Goal: Information Seeking & Learning: Learn about a topic

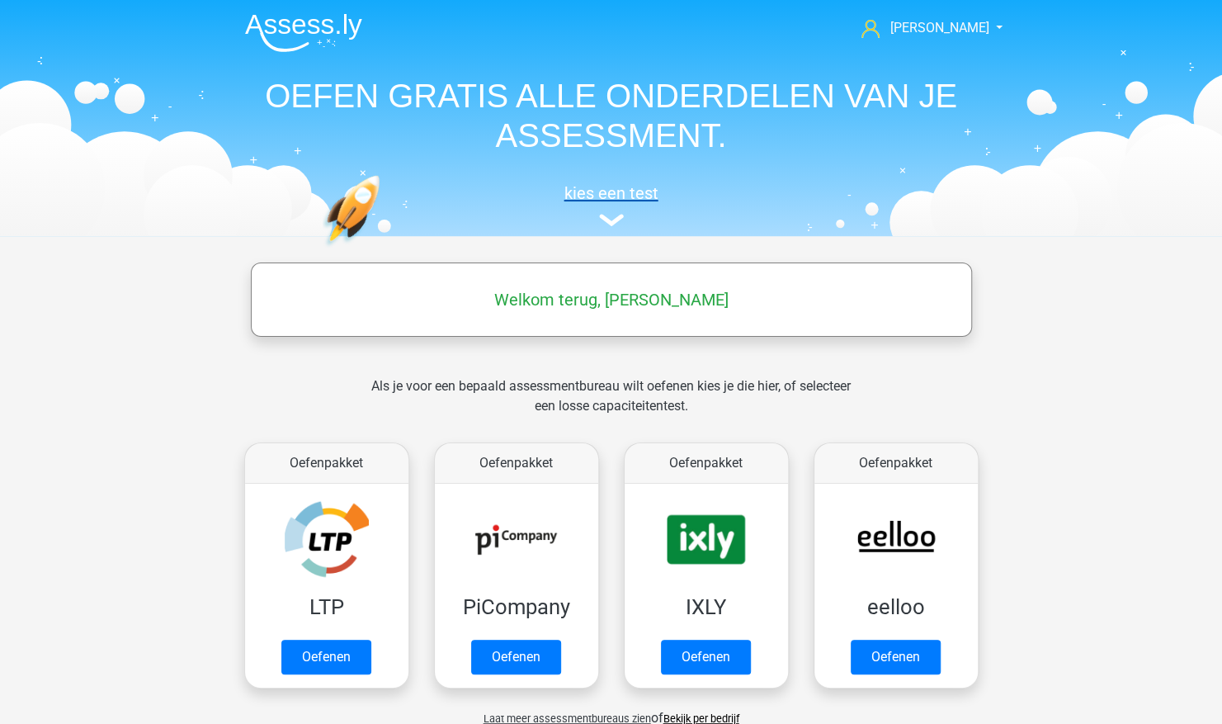
click at [611, 193] on h5 "kies een test" at bounding box center [611, 193] width 759 height 20
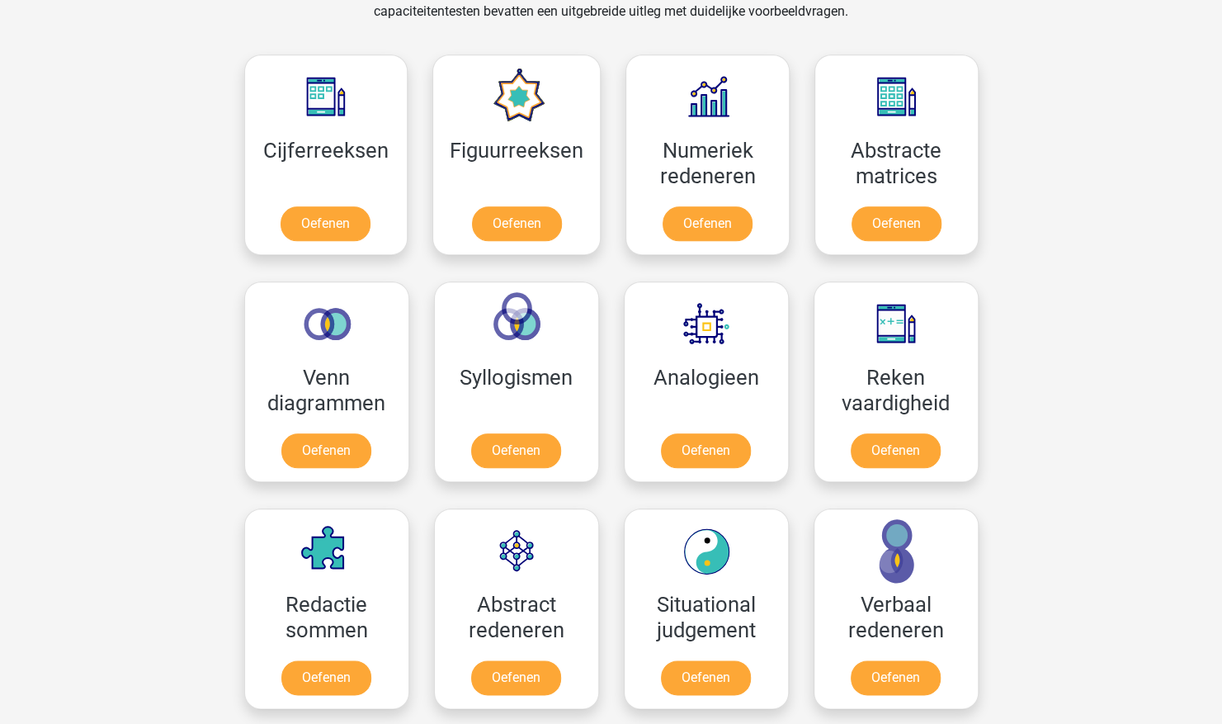
scroll to position [831, 0]
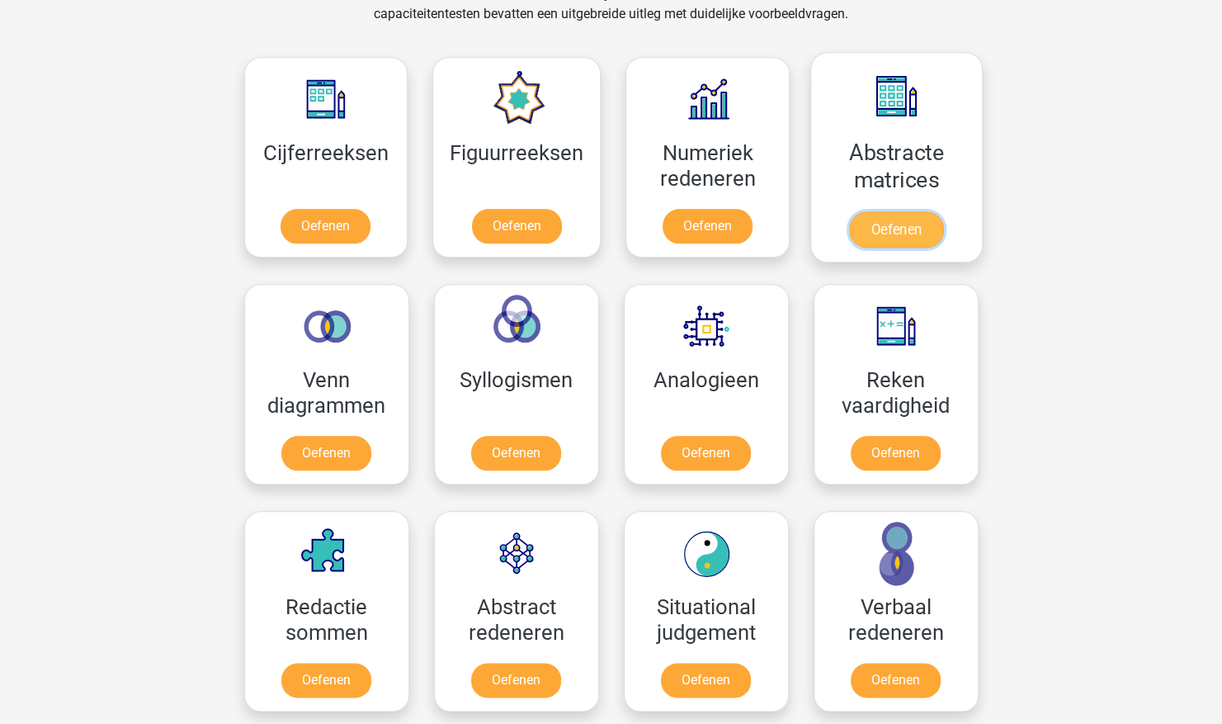
click at [910, 211] on link "Oefenen" at bounding box center [896, 229] width 94 height 36
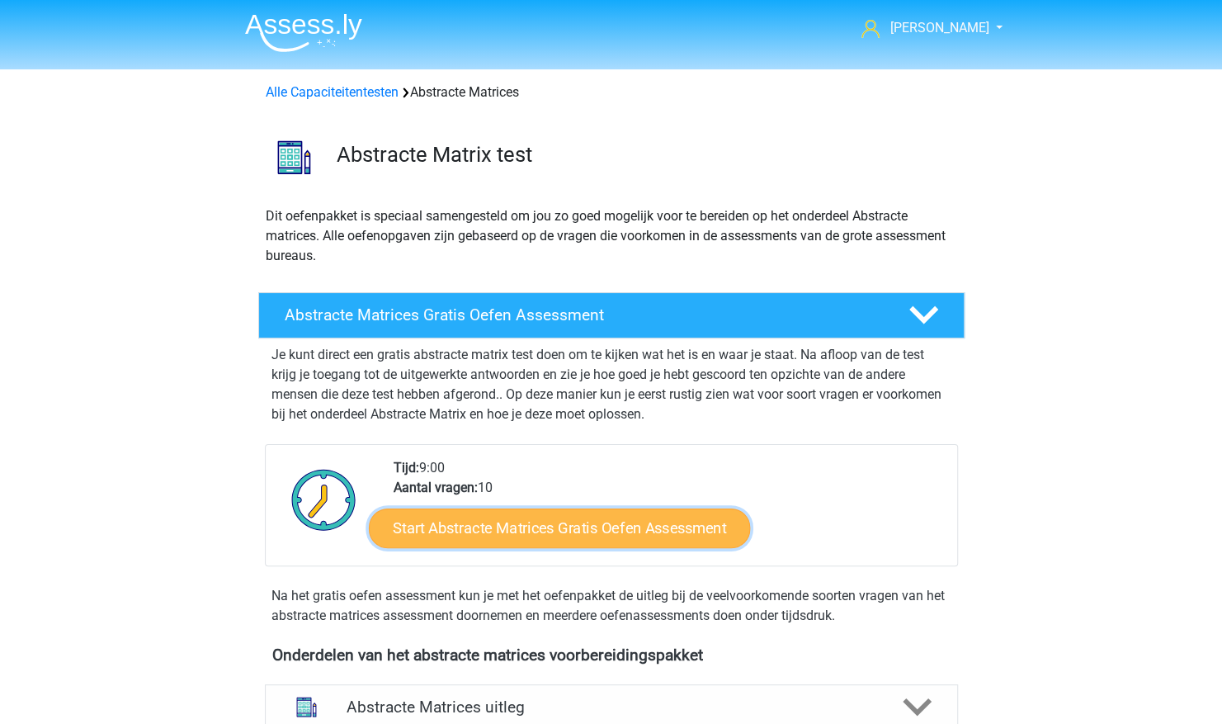
click at [628, 527] on link "Start Abstracte Matrices Gratis Oefen Assessment" at bounding box center [559, 528] width 381 height 40
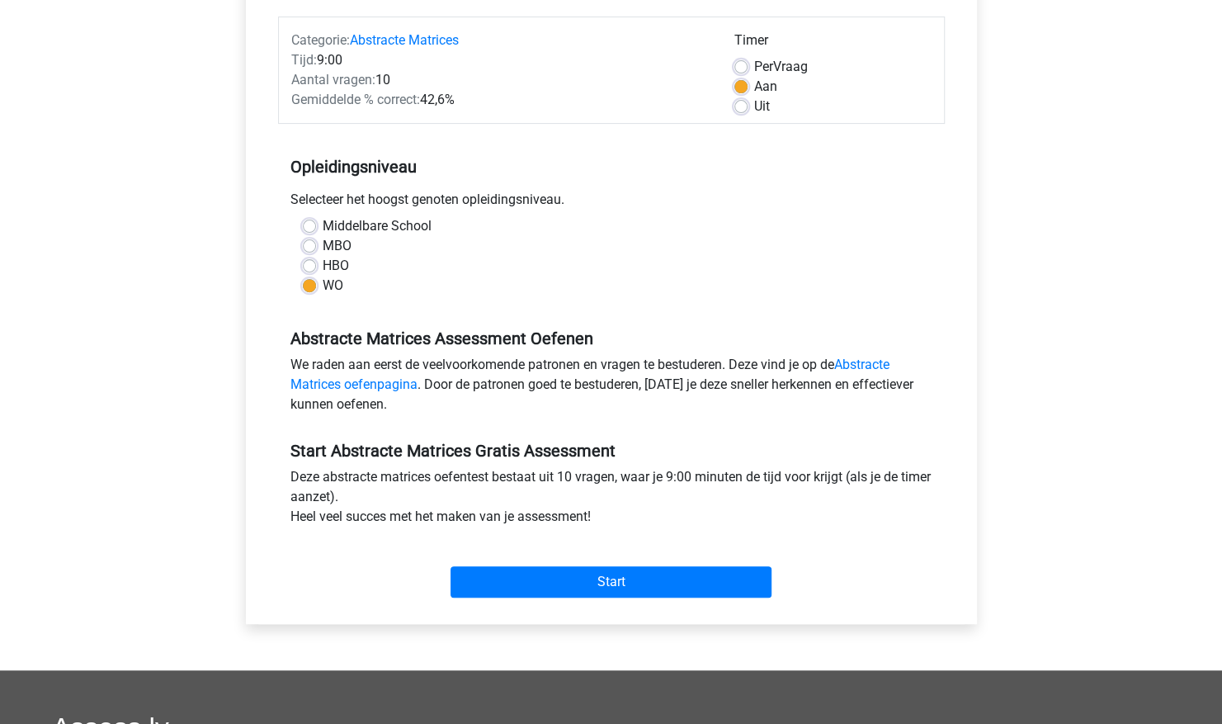
scroll to position [202, 0]
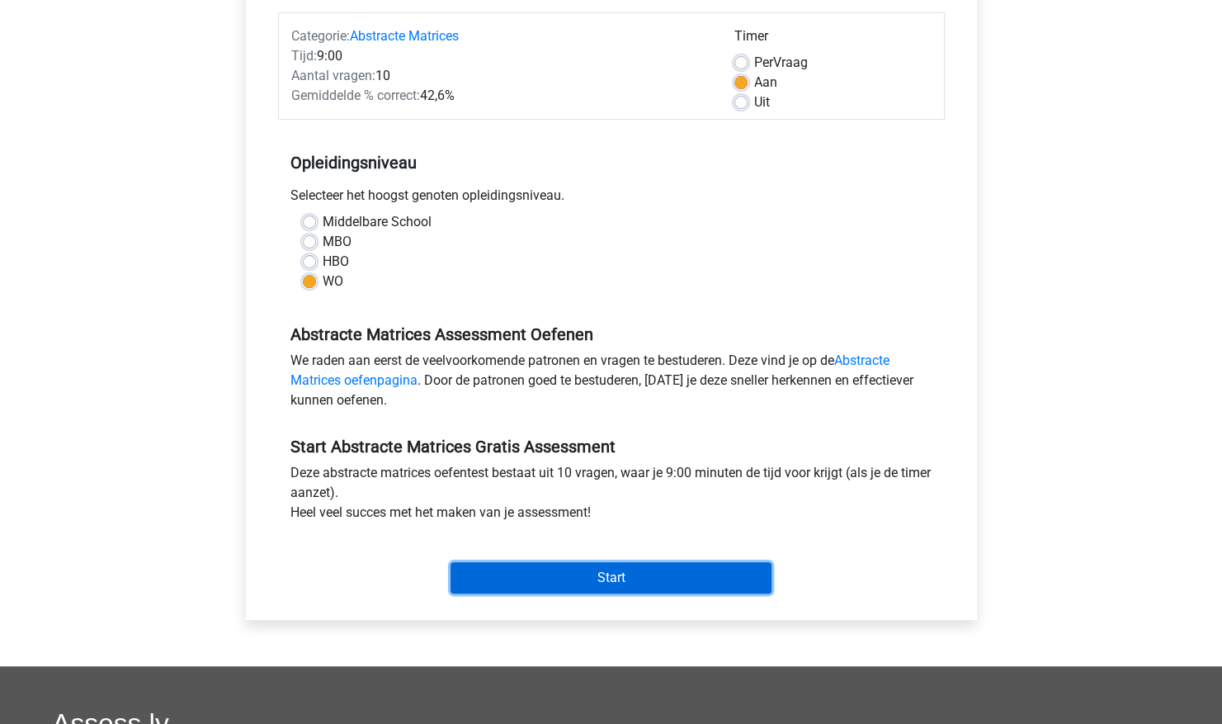
click at [638, 578] on input "Start" at bounding box center [611, 577] width 321 height 31
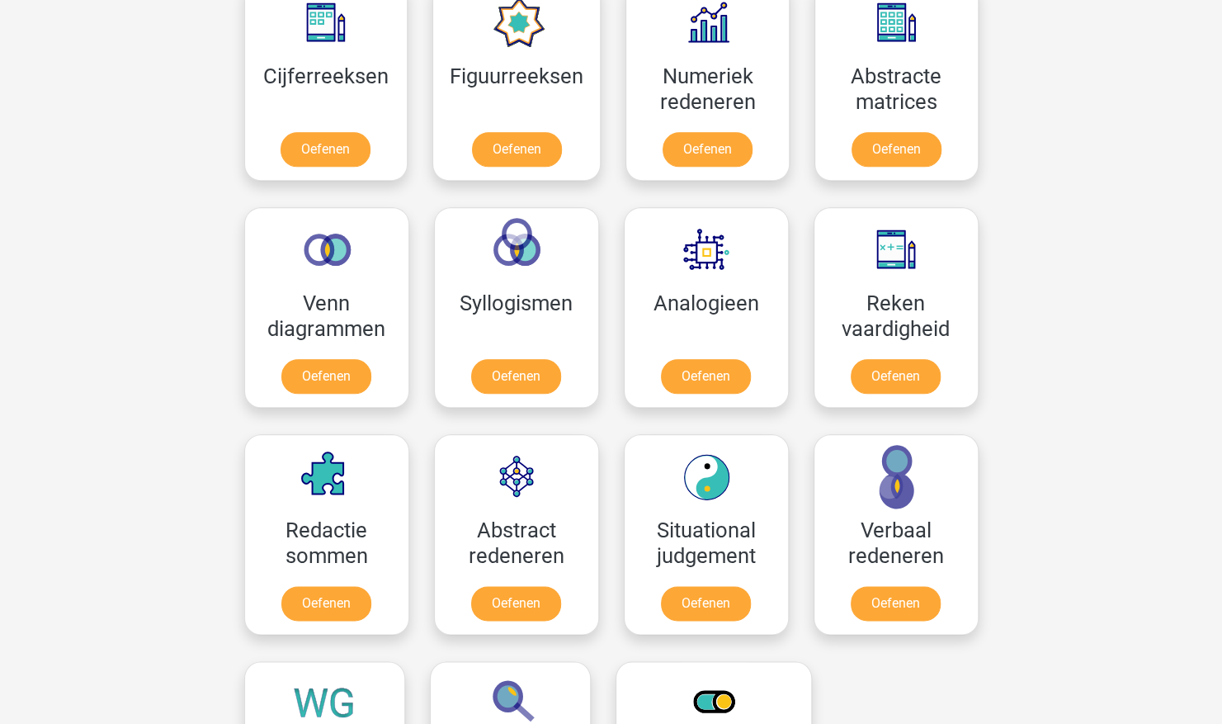
scroll to position [905, 0]
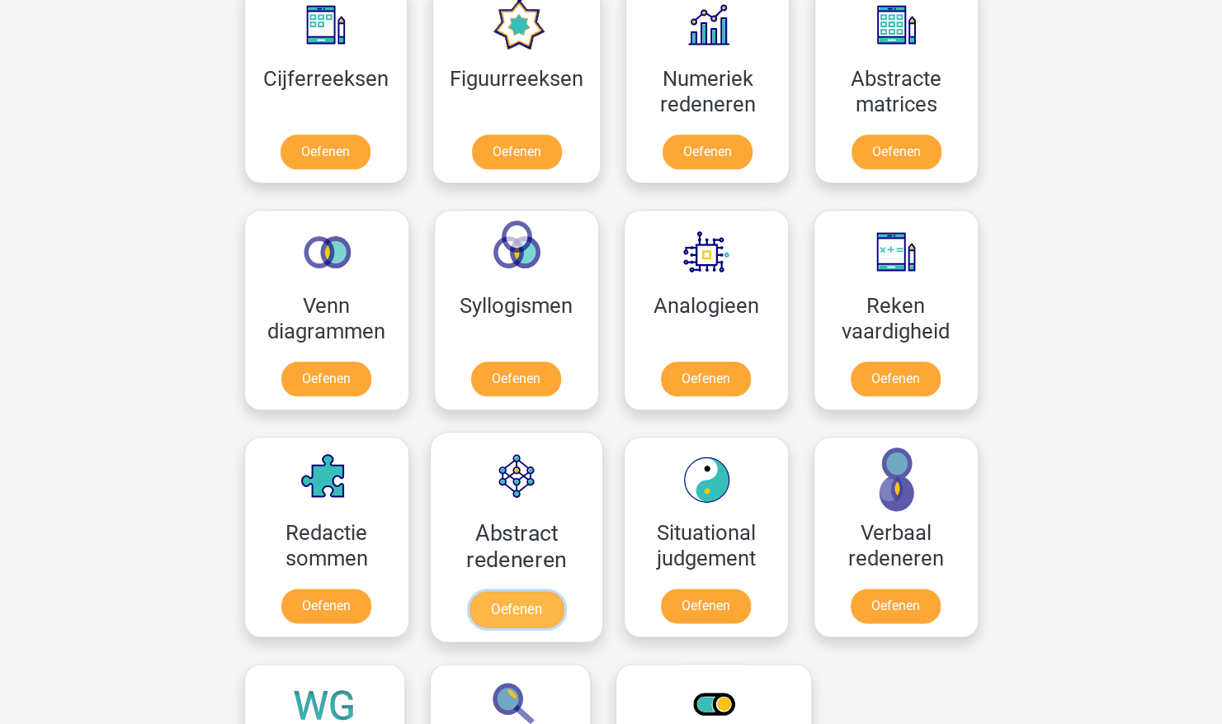
click at [512, 598] on link "Oefenen" at bounding box center [516, 609] width 94 height 36
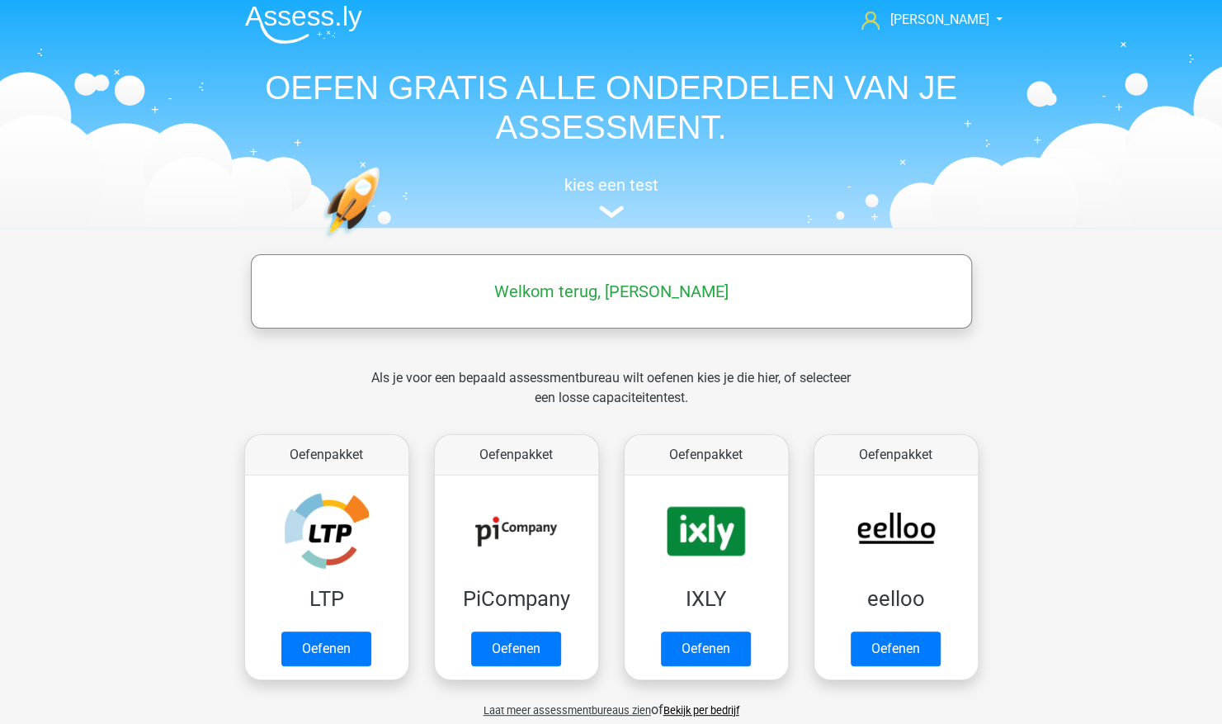
scroll to position [0, 0]
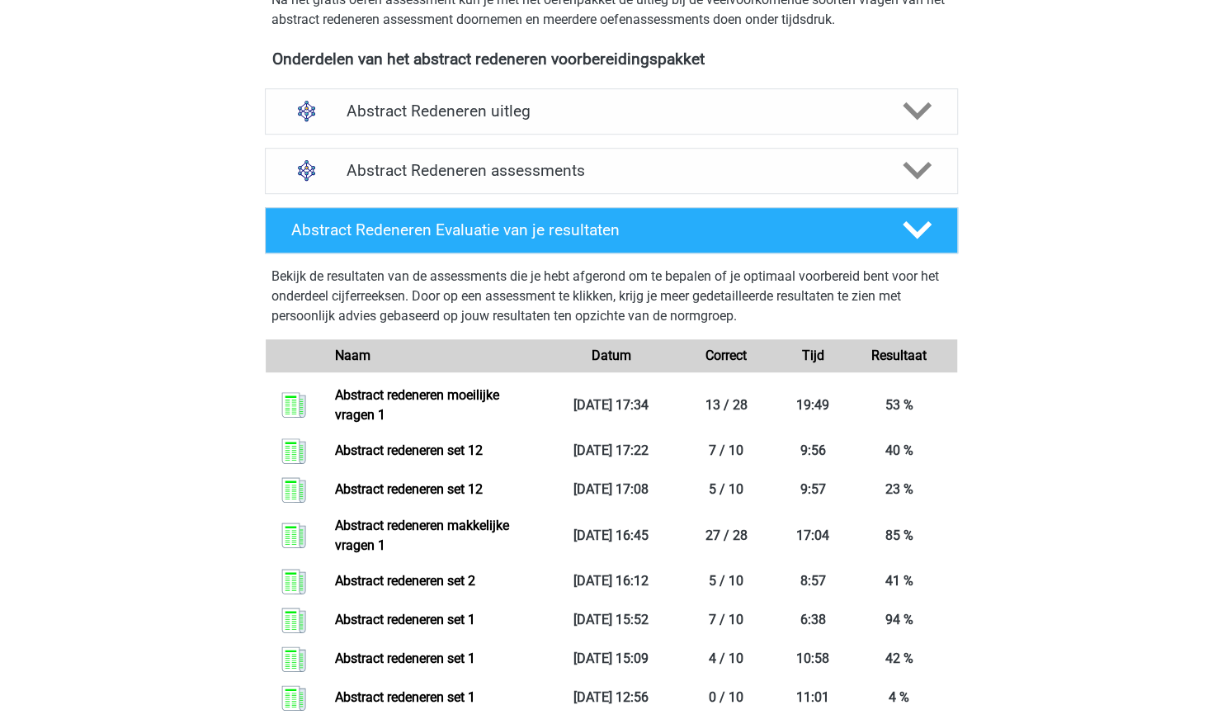
scroll to position [566, 0]
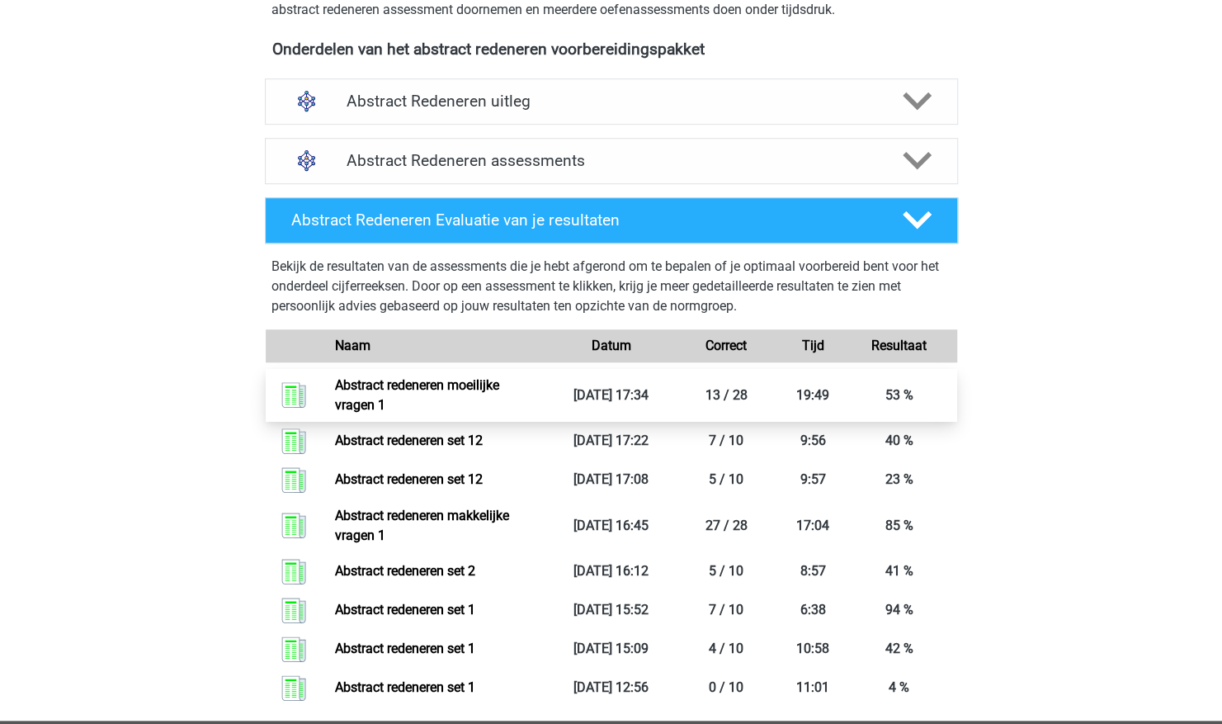
click at [350, 383] on link "Abstract redeneren moeilijke vragen 1" at bounding box center [417, 394] width 164 height 35
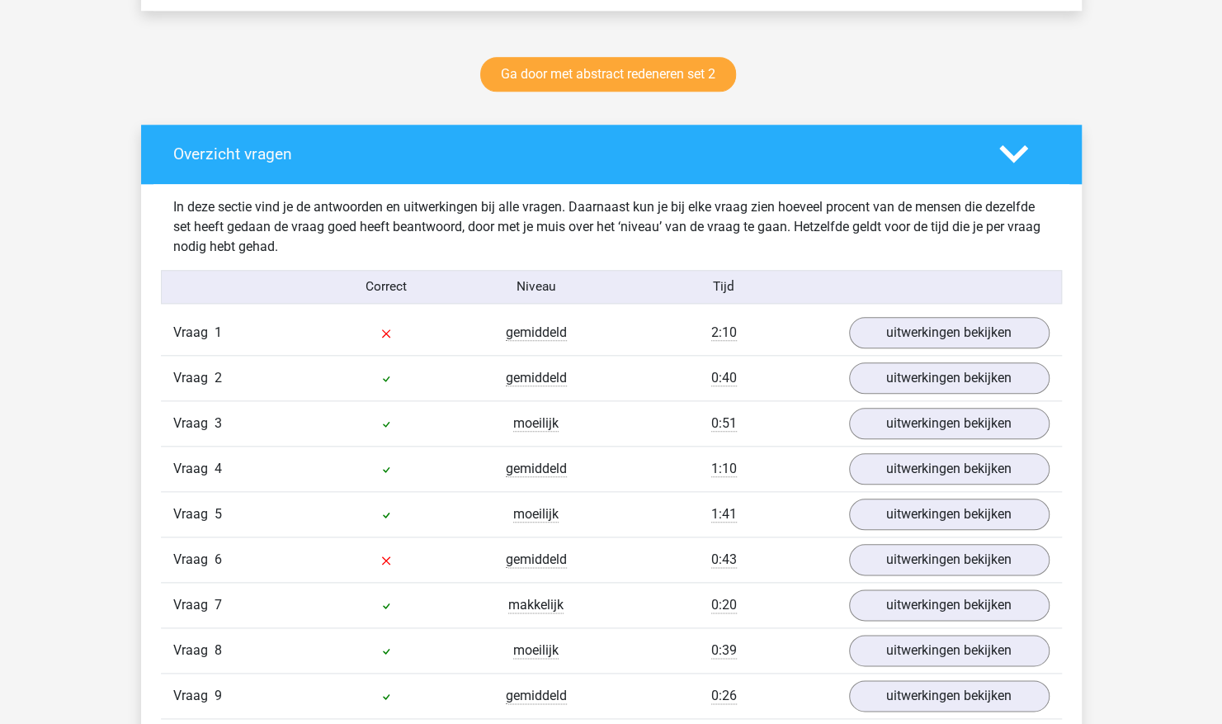
scroll to position [836, 0]
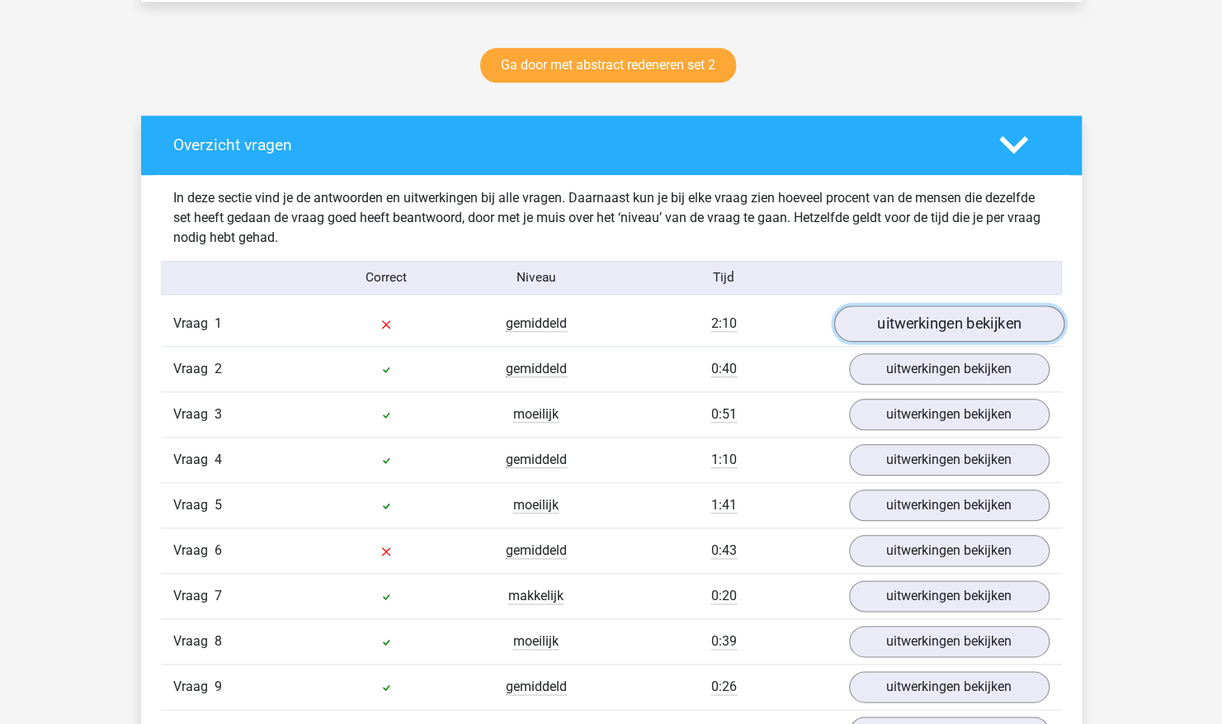
click at [974, 322] on link "uitwerkingen bekijken" at bounding box center [949, 323] width 230 height 36
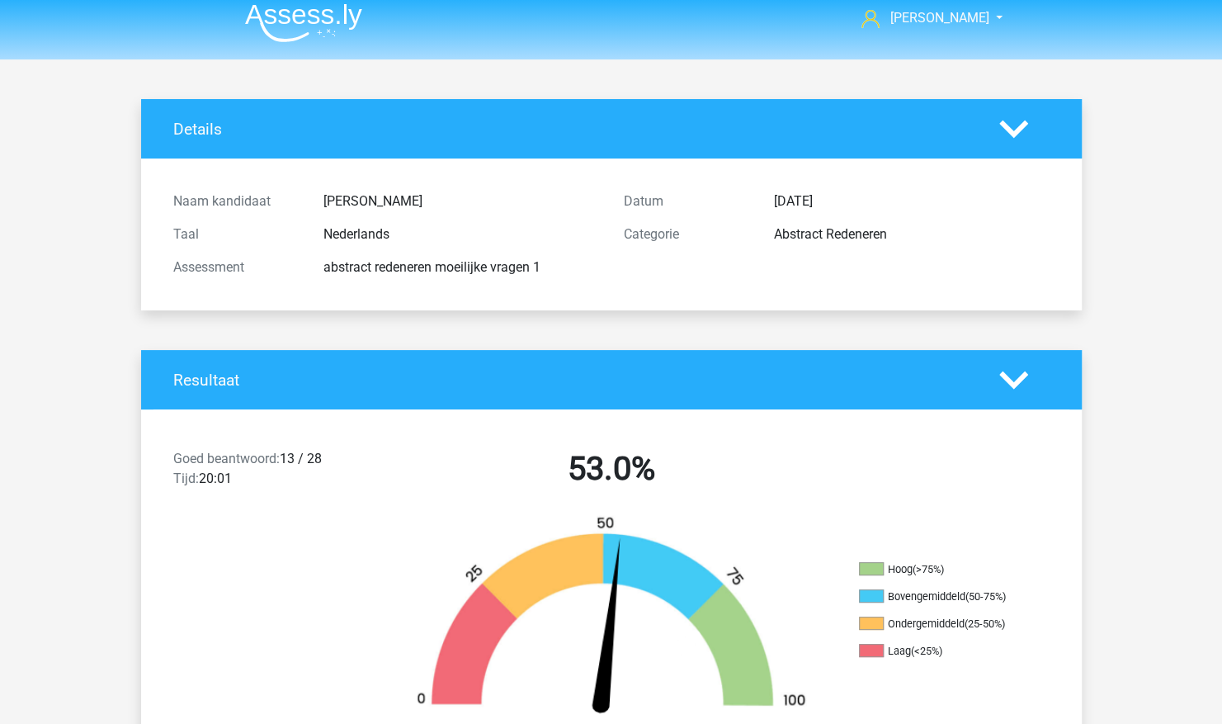
scroll to position [0, 0]
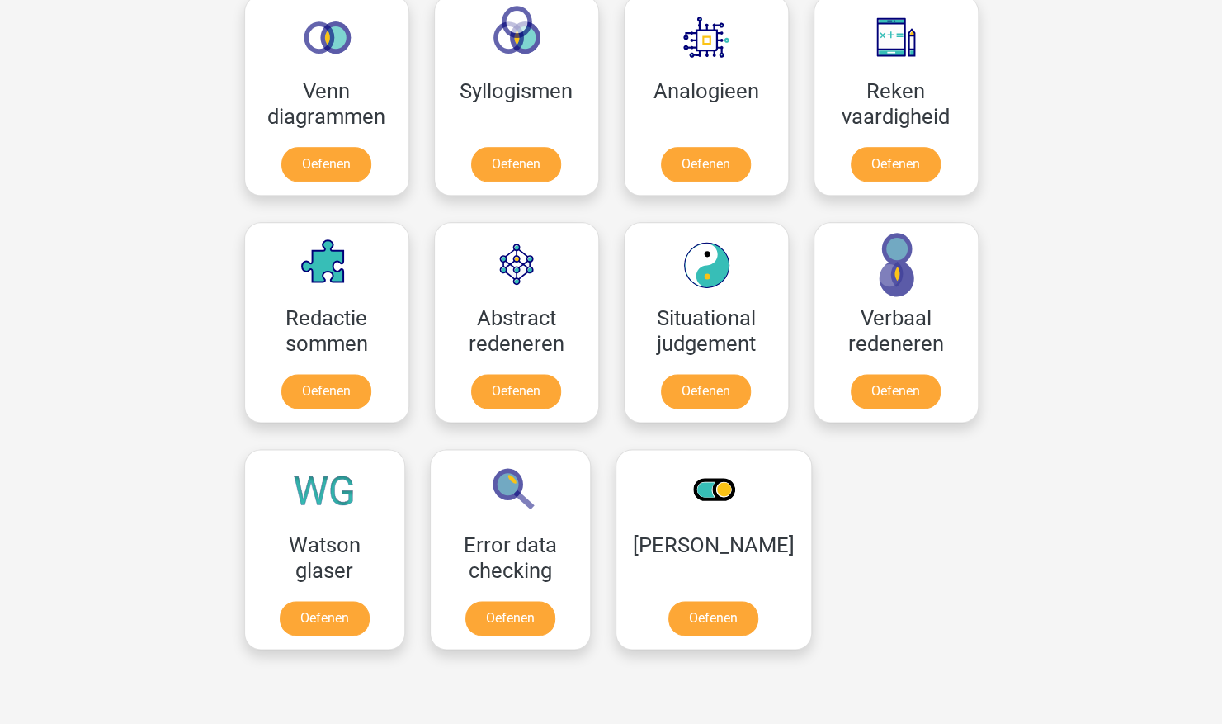
scroll to position [1137, 0]
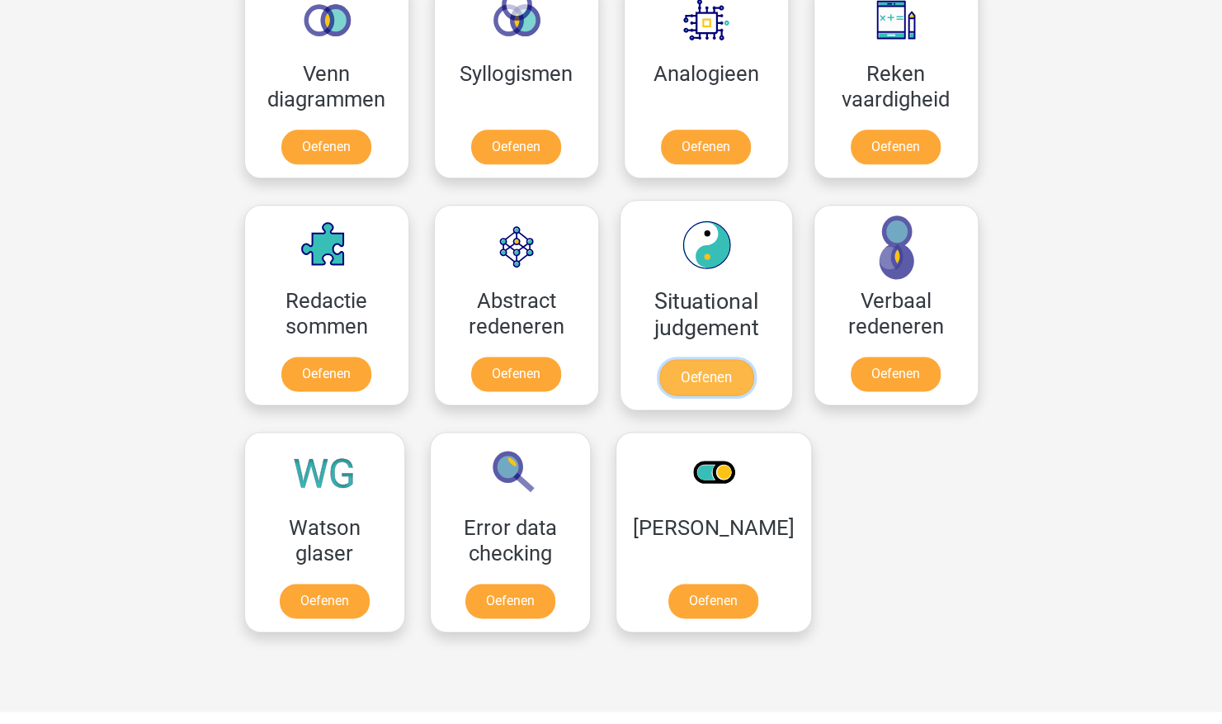
click at [685, 373] on link "Oefenen" at bounding box center [706, 377] width 94 height 36
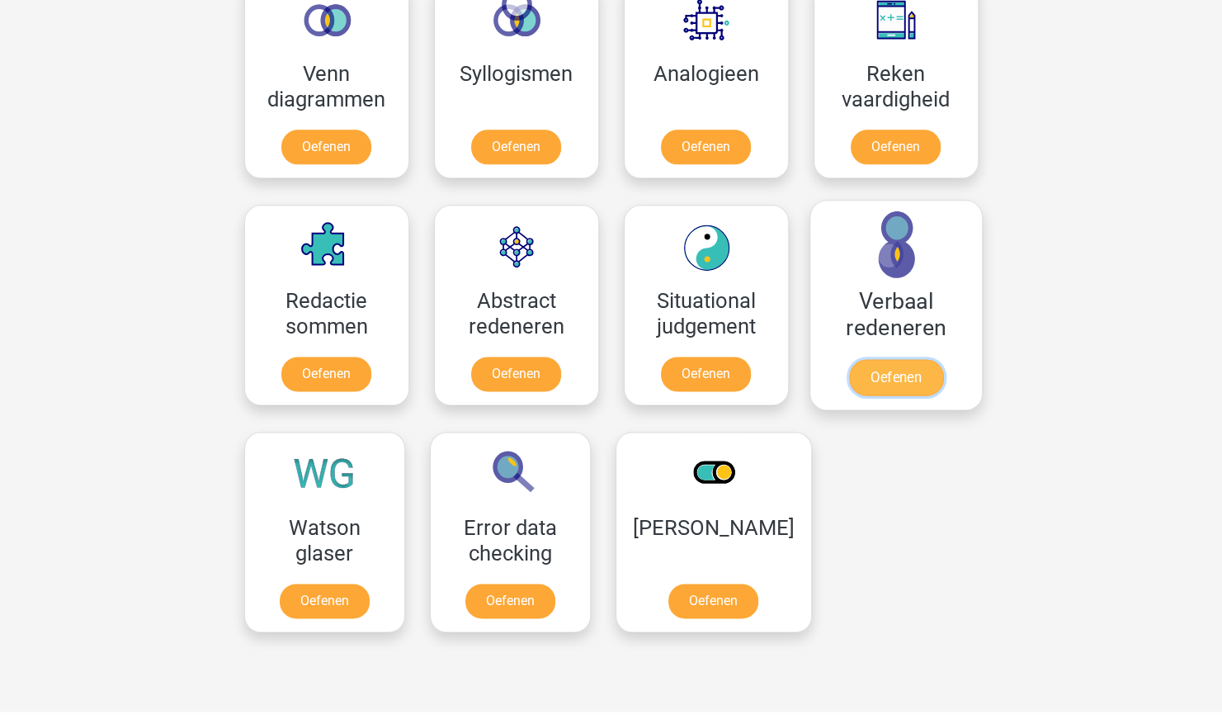
click at [900, 359] on link "Oefenen" at bounding box center [895, 377] width 94 height 36
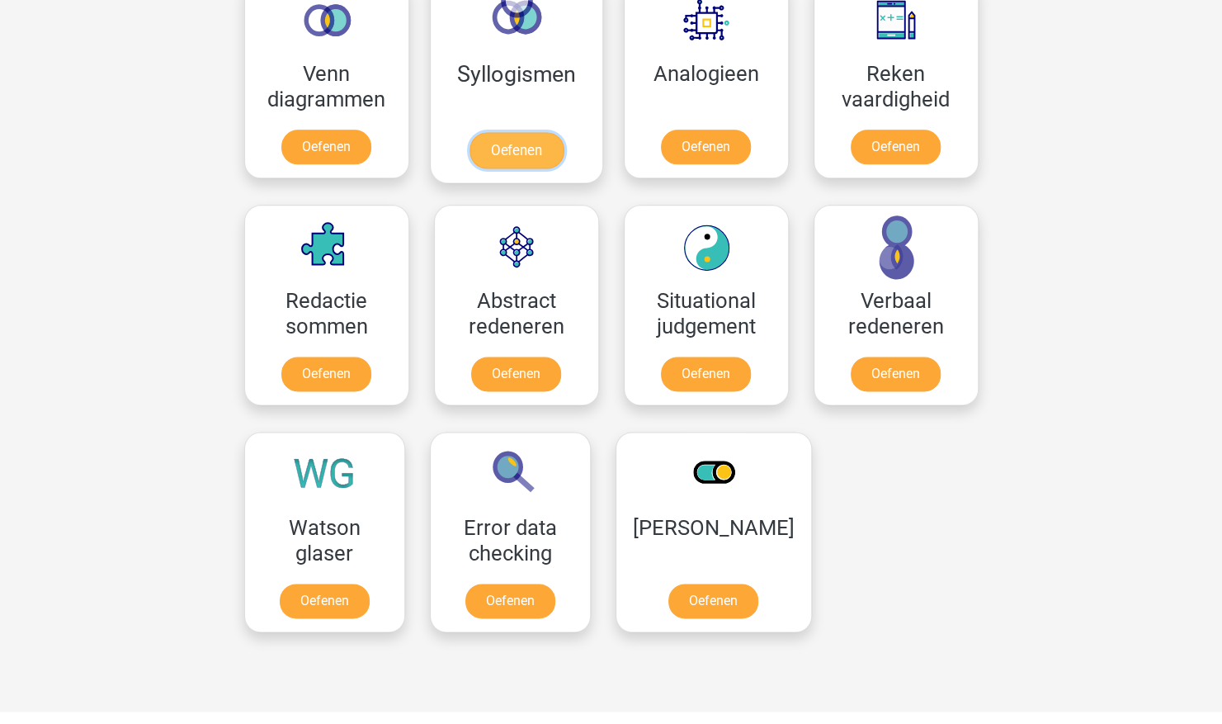
click at [498, 132] on link "Oefenen" at bounding box center [516, 150] width 94 height 36
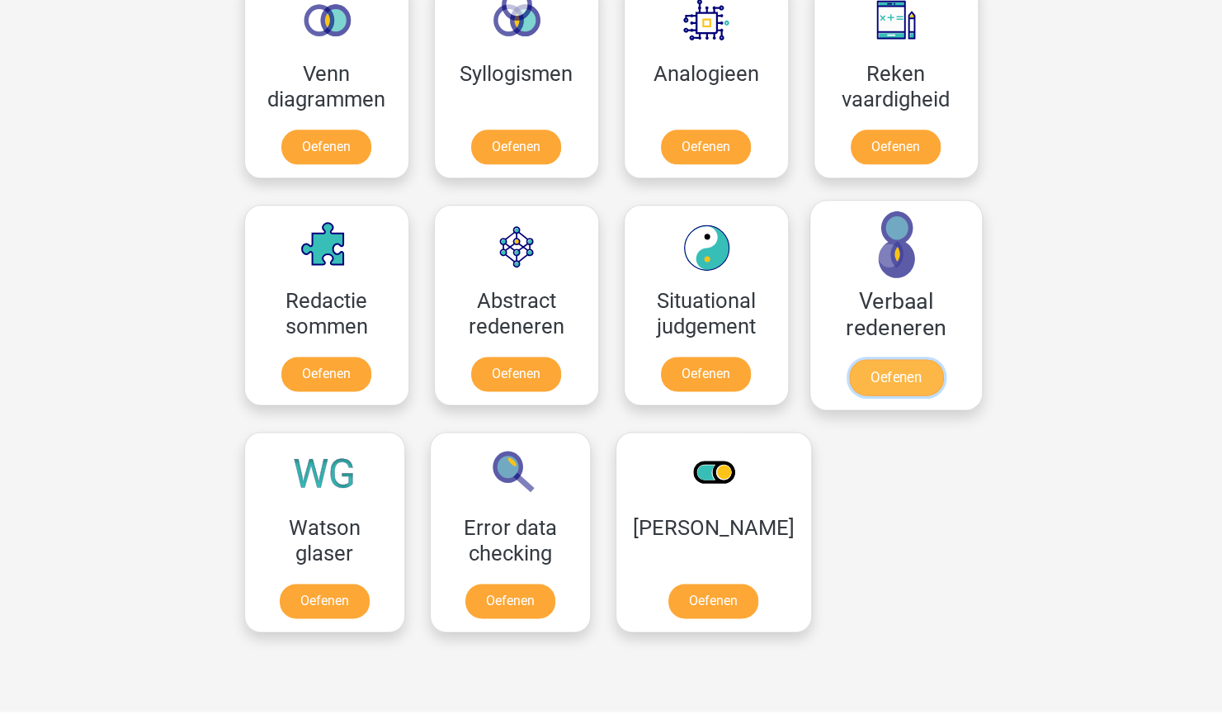
click at [905, 365] on link "Oefenen" at bounding box center [895, 377] width 94 height 36
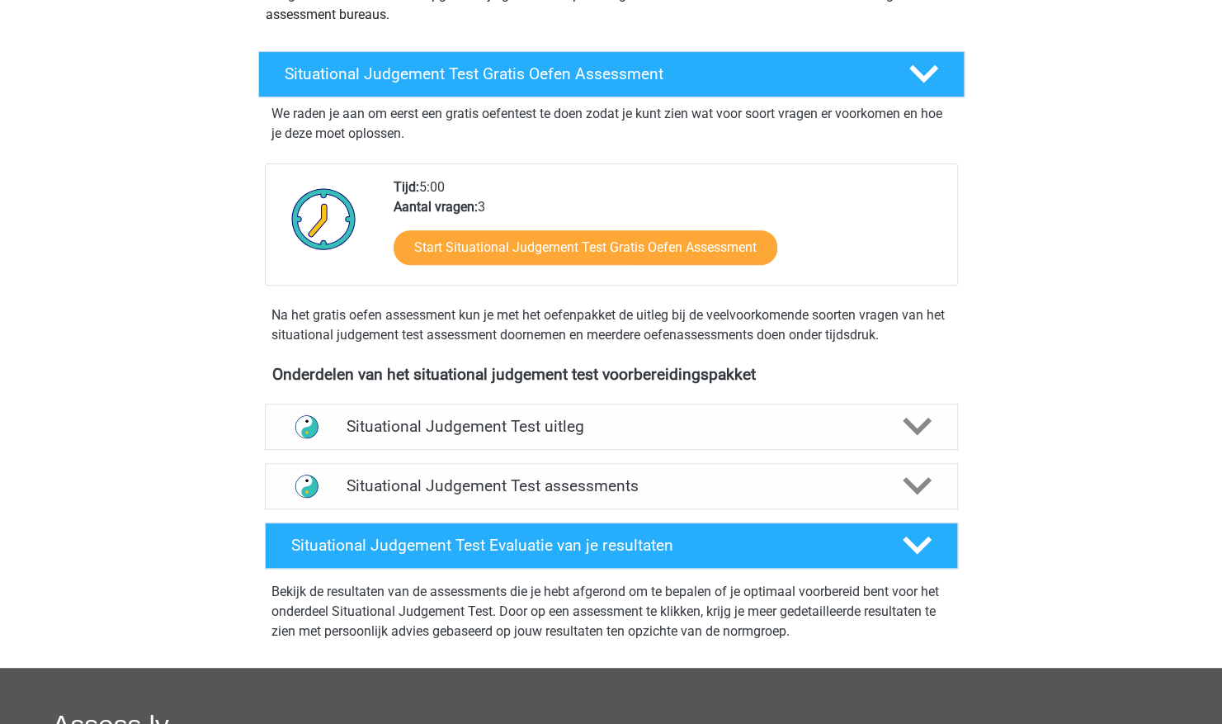
scroll to position [243, 0]
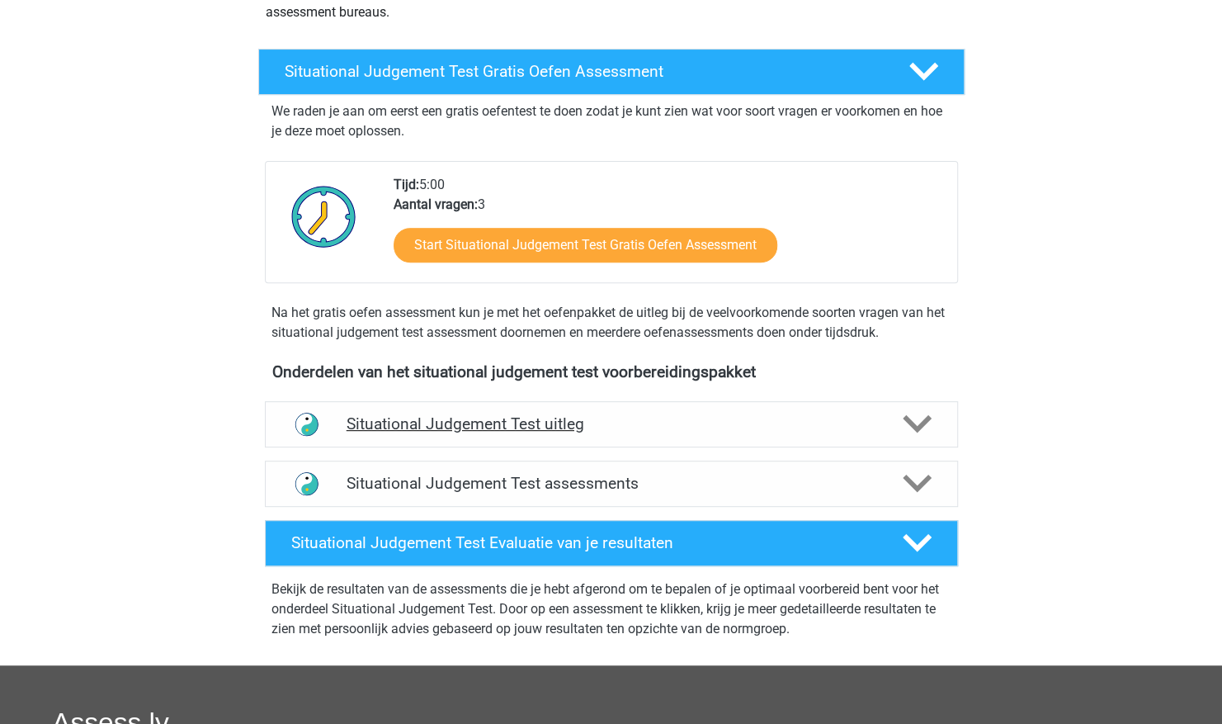
click at [909, 424] on icon at bounding box center [917, 423] width 29 height 29
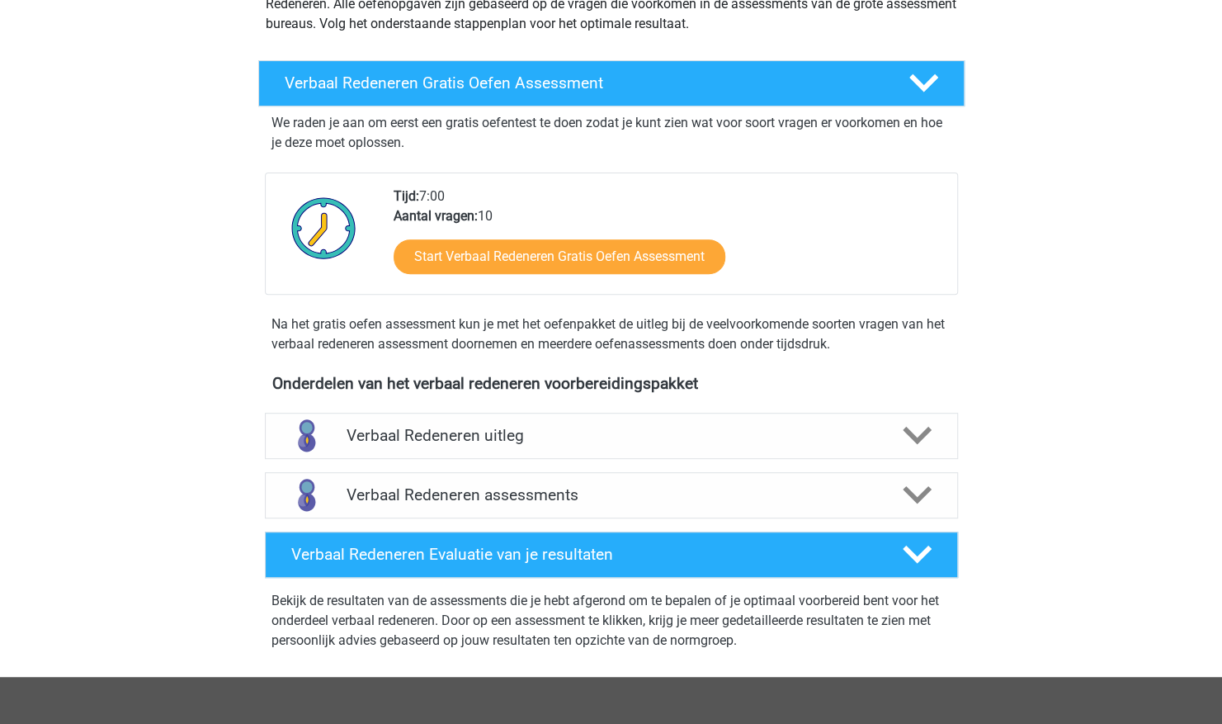
scroll to position [245, 0]
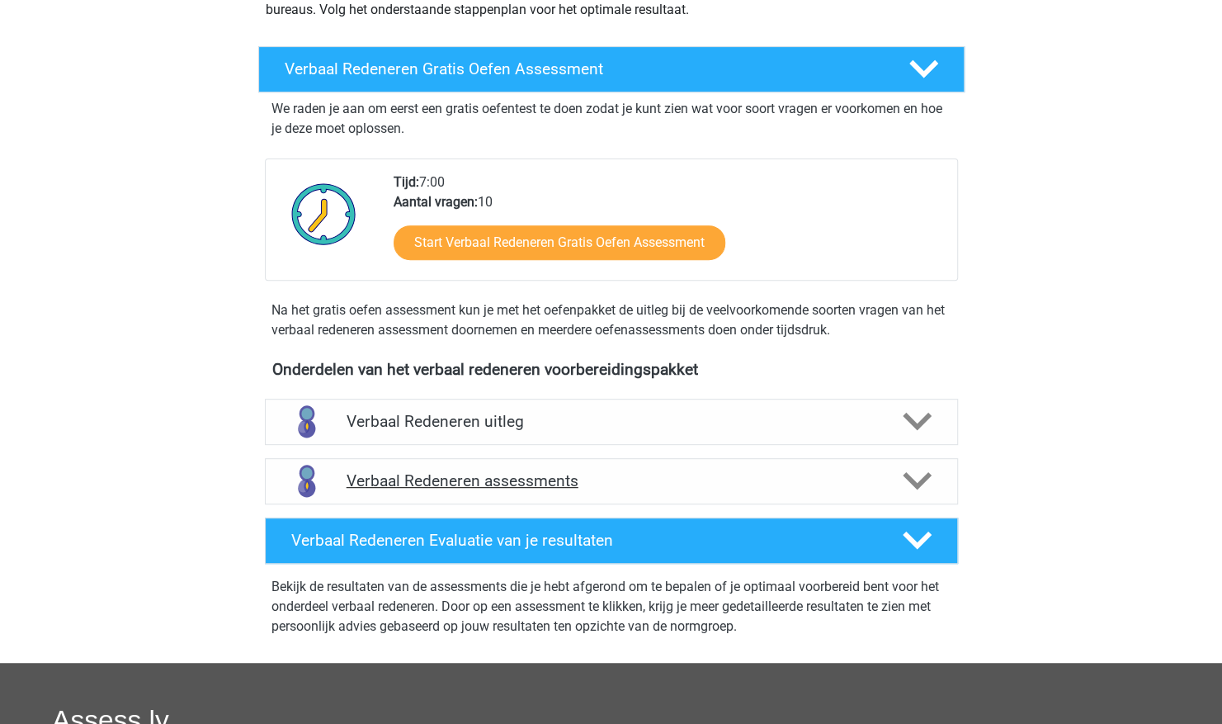
click at [919, 478] on icon at bounding box center [917, 480] width 29 height 29
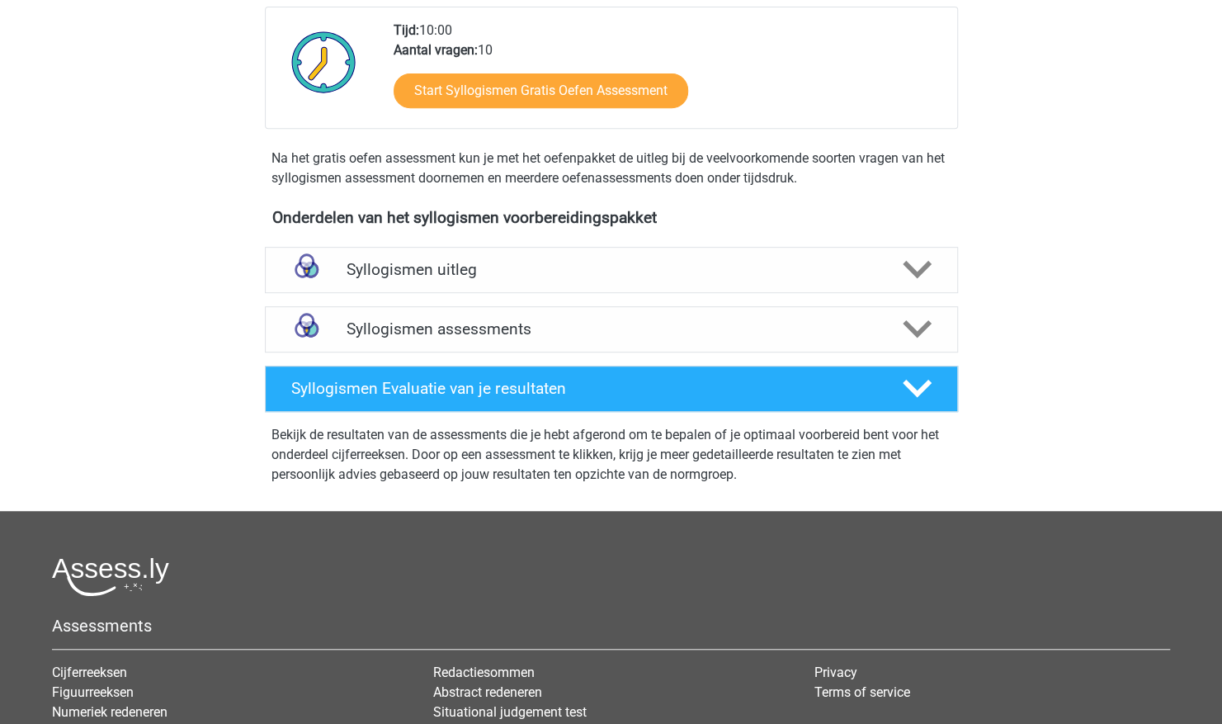
scroll to position [374, 0]
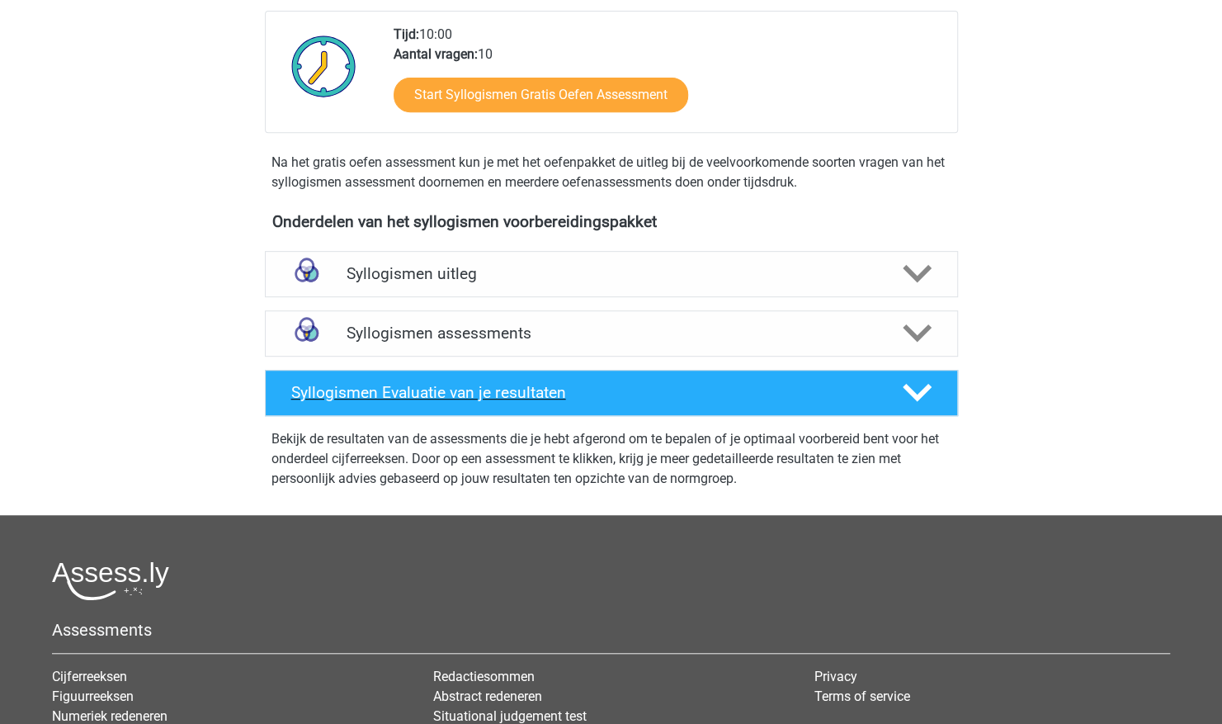
click at [913, 394] on polygon at bounding box center [917, 393] width 29 height 18
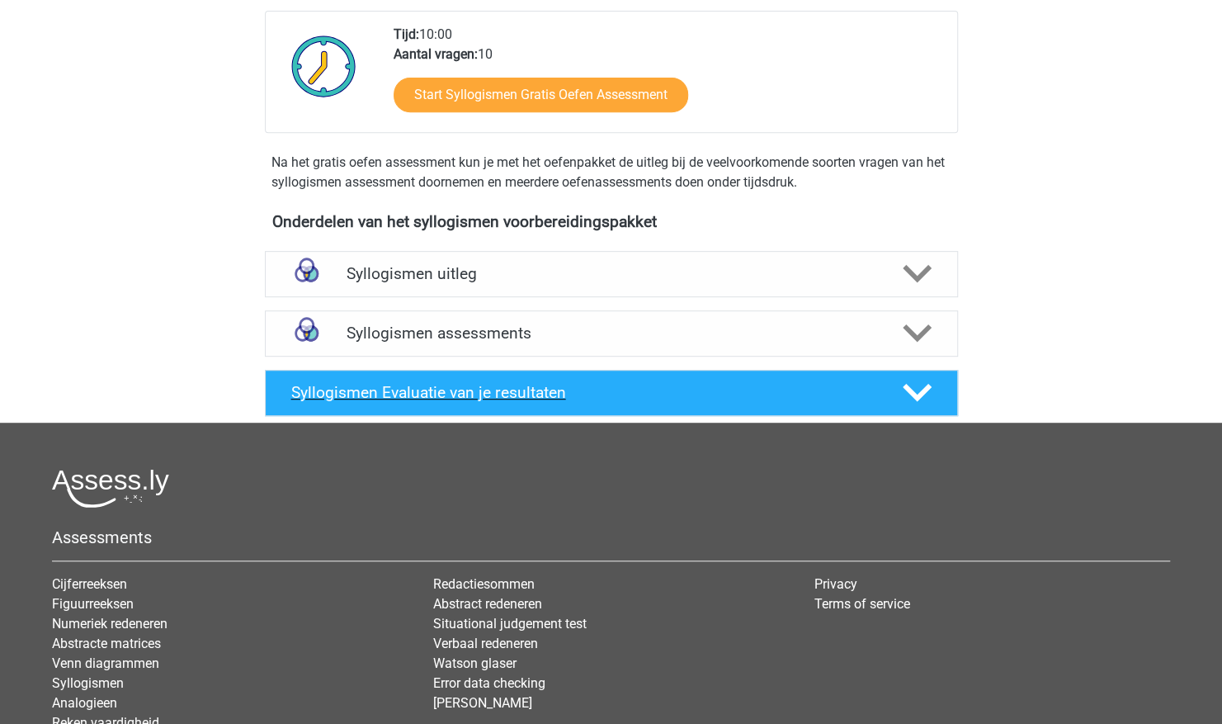
click at [913, 394] on polygon at bounding box center [917, 393] width 29 height 18
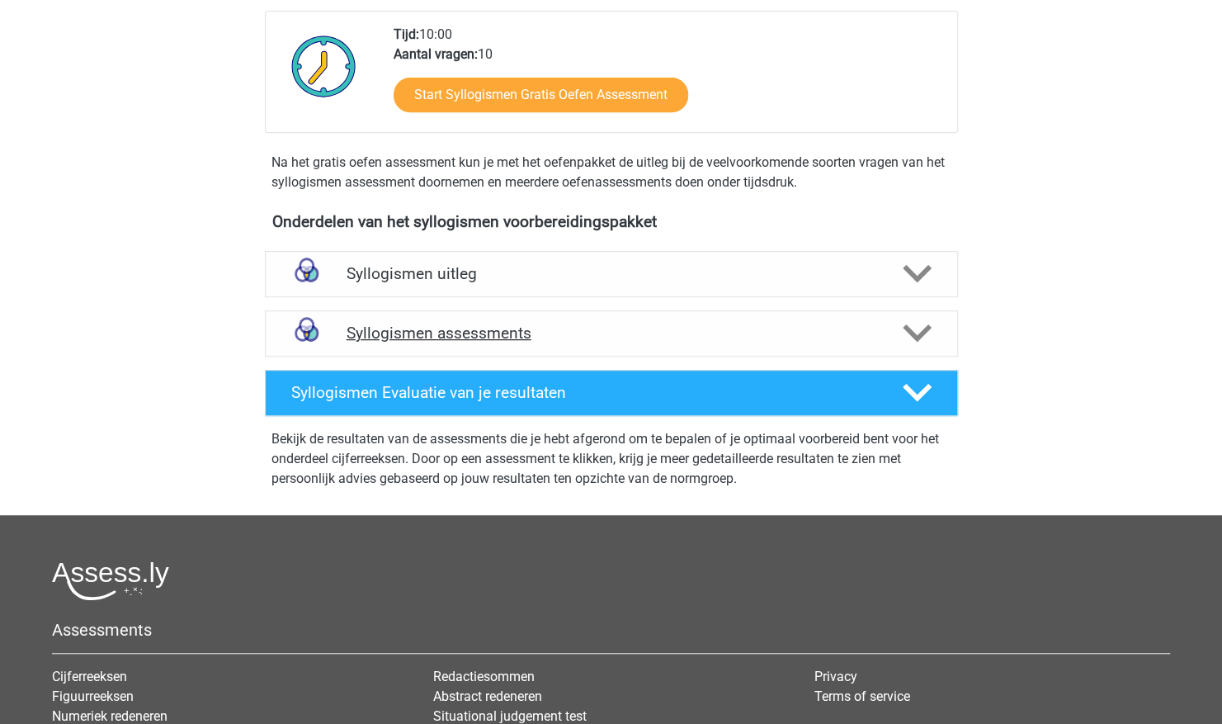
click at [914, 338] on polygon at bounding box center [917, 333] width 29 height 18
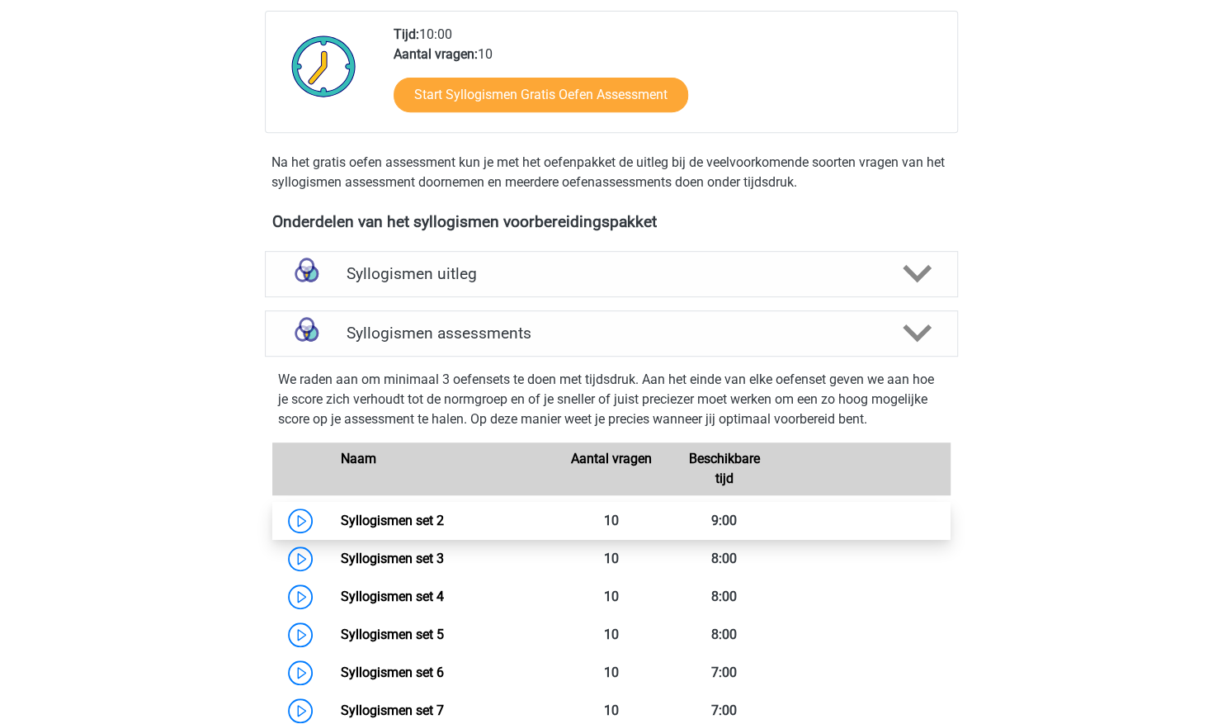
click at [419, 518] on link "Syllogismen set 2" at bounding box center [392, 520] width 103 height 16
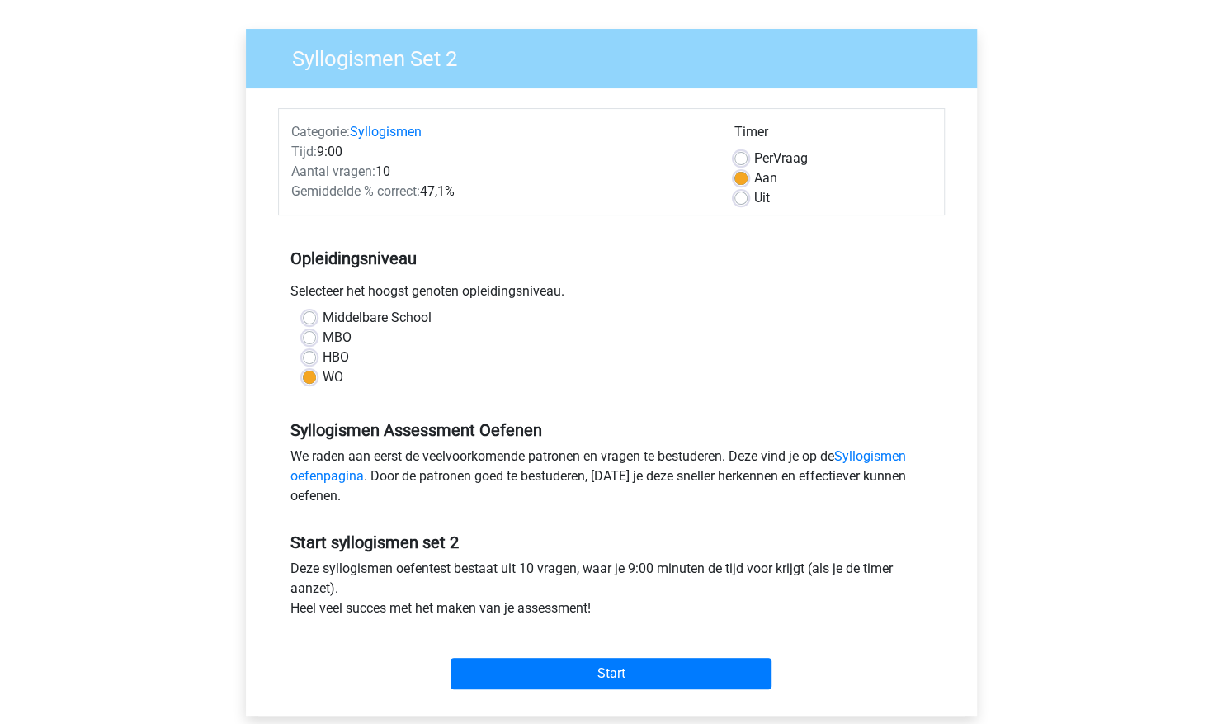
scroll to position [191, 0]
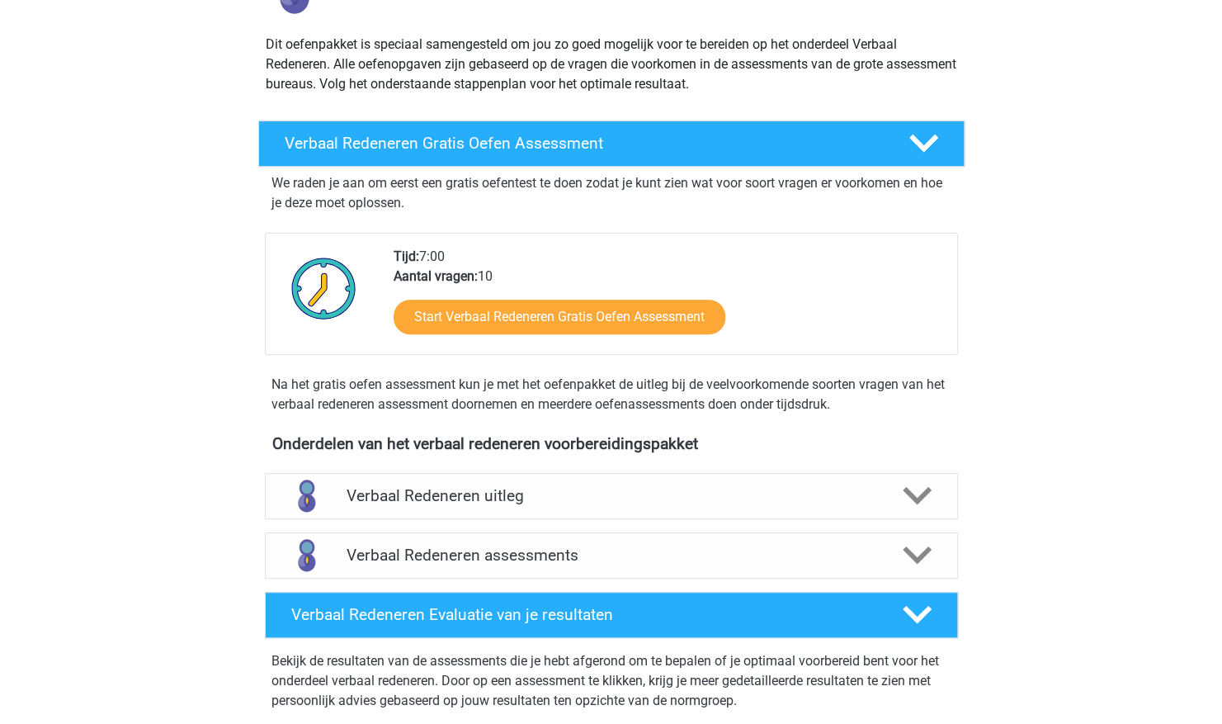
scroll to position [191, 0]
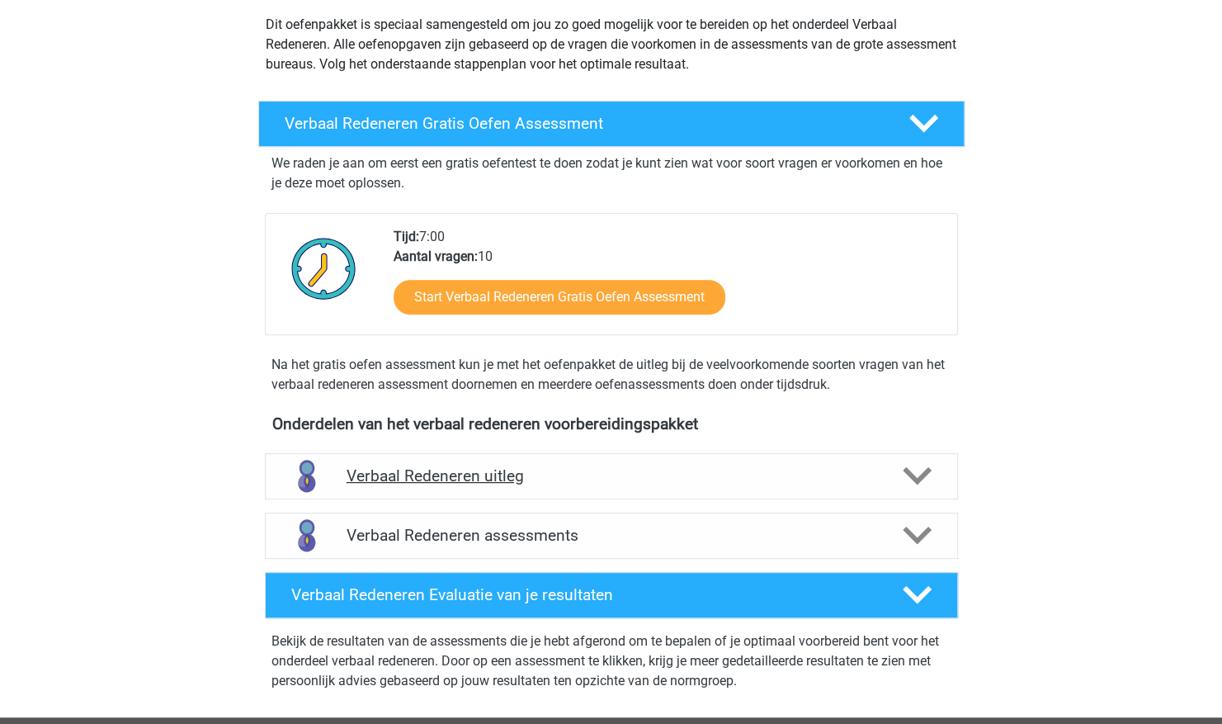
click at [434, 474] on h4 "Verbaal Redeneren uitleg" at bounding box center [612, 475] width 530 height 19
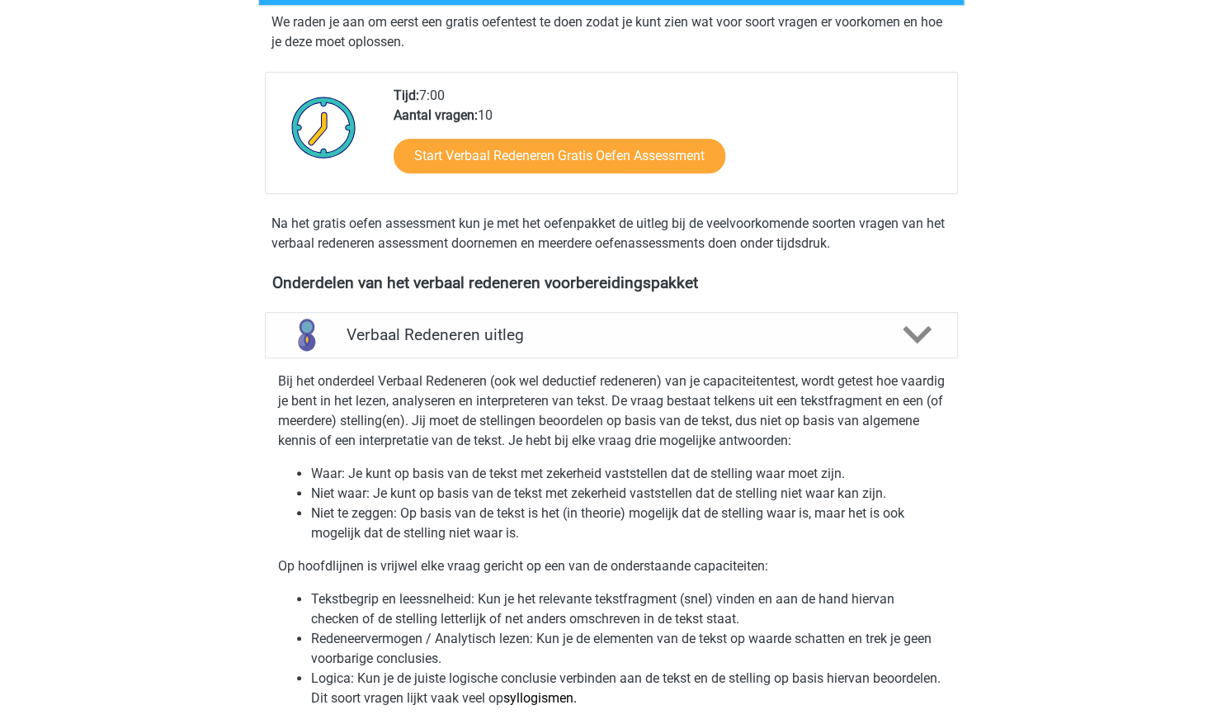
scroll to position [0, 0]
